Goal: Navigation & Orientation: Go to known website

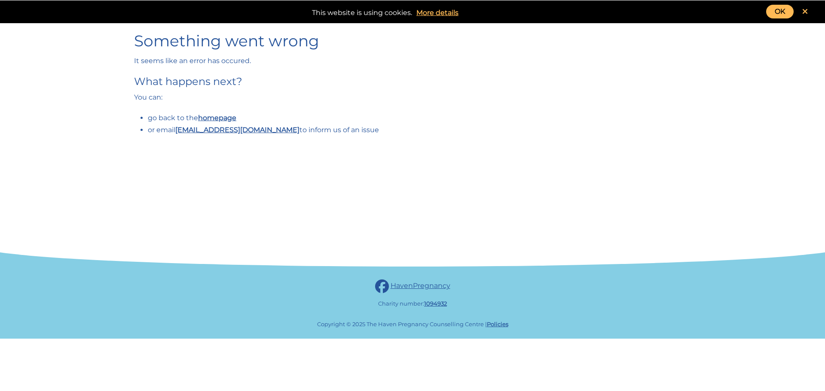
click at [778, 7] on link "OK" at bounding box center [779, 12] width 27 height 14
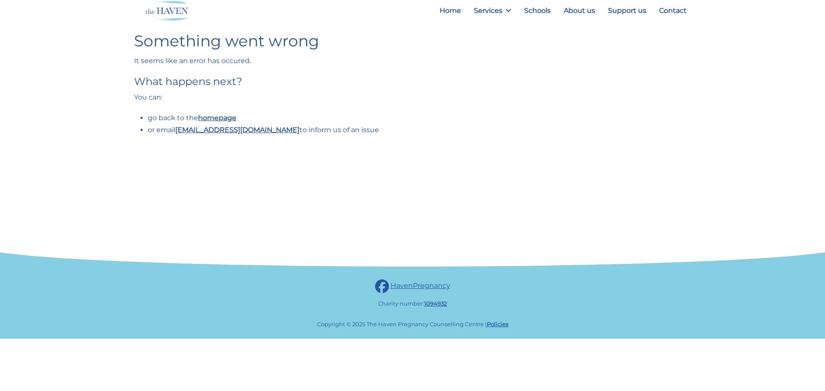
click at [222, 122] on li "go back to the homepage" at bounding box center [419, 118] width 543 height 12
click at [223, 116] on link "homepage" at bounding box center [217, 118] width 38 height 8
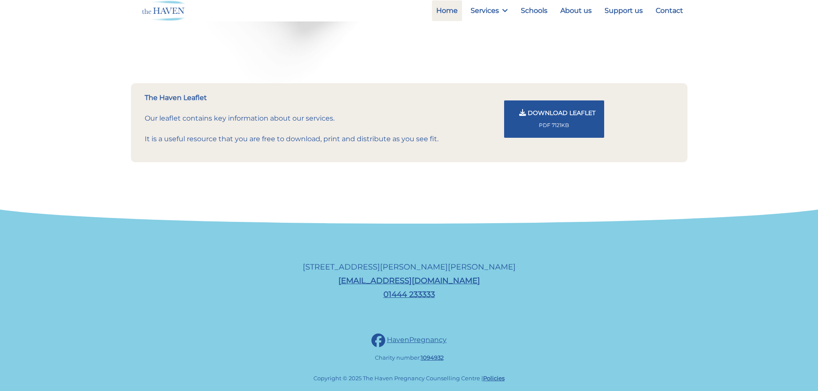
scroll to position [956, 0]
